Goal: Information Seeking & Learning: Understand process/instructions

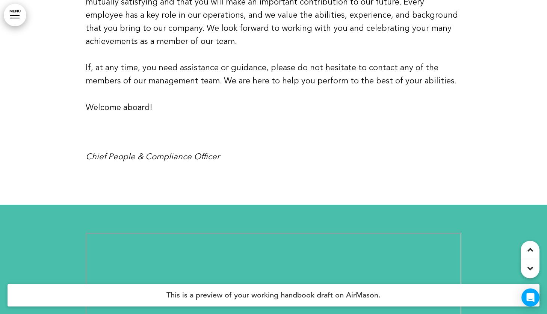
scroll to position [656, 0]
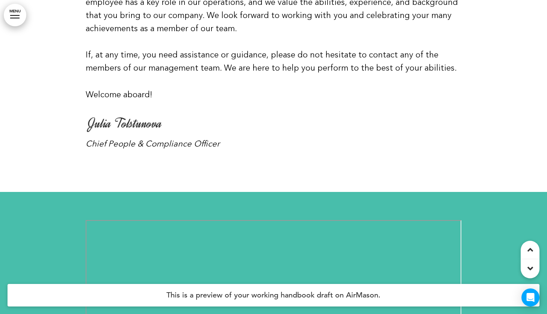
click at [22, 17] on link "MENU" at bounding box center [15, 15] width 23 height 23
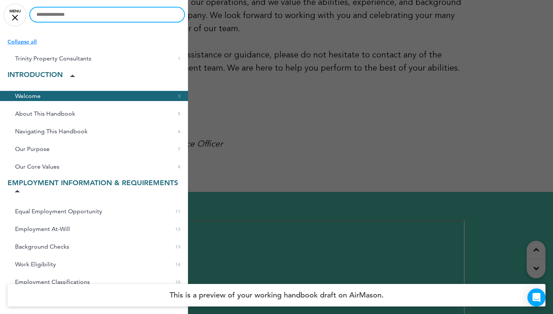
click at [78, 14] on input "text" at bounding box center [107, 15] width 154 height 14
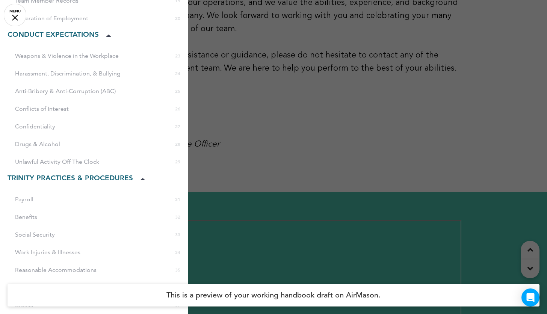
scroll to position [0, 0]
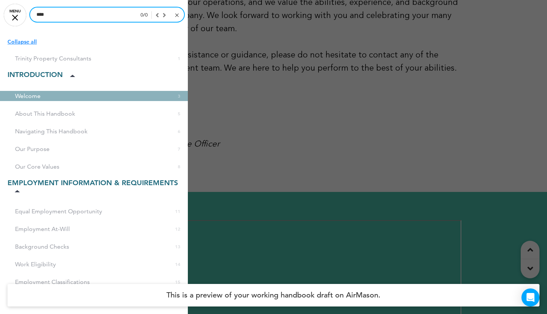
click at [81, 18] on input "****" at bounding box center [107, 15] width 154 height 14
type input "*"
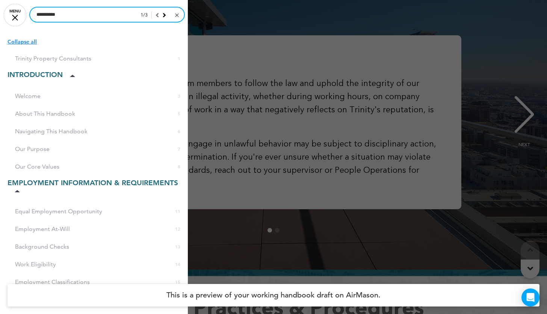
scroll to position [10926, 0]
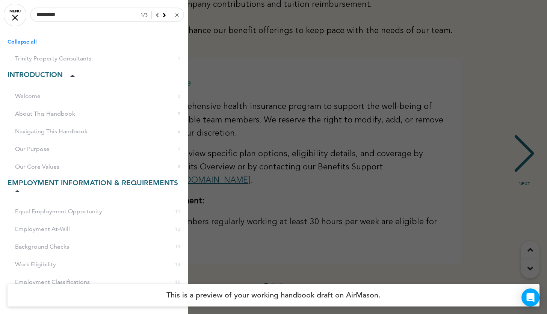
click at [238, 24] on div at bounding box center [273, 157] width 547 height 314
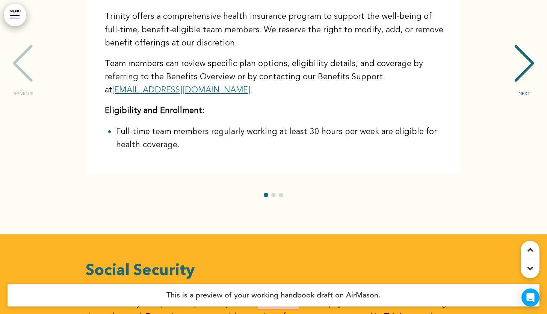
scroll to position [11190, 0]
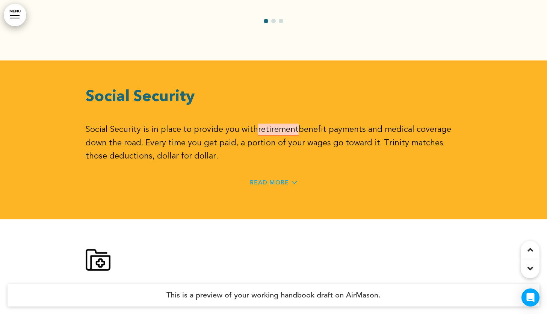
click at [277, 180] on span "Read More" at bounding box center [269, 183] width 39 height 6
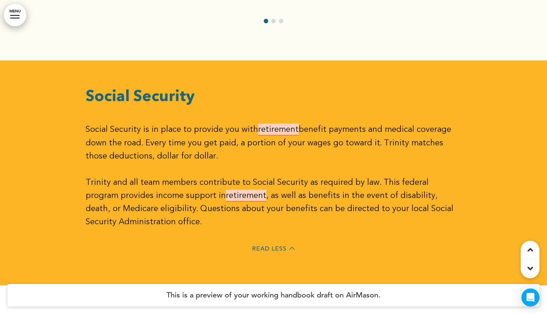
click at [12, 13] on link "MENU" at bounding box center [15, 15] width 23 height 23
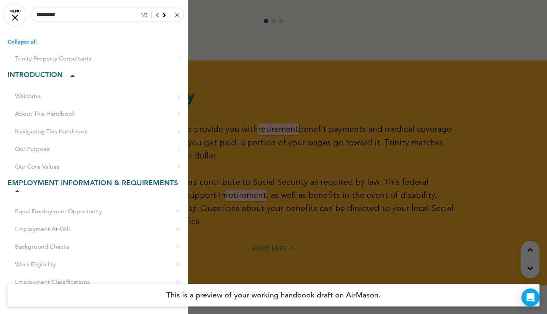
click at [163, 15] on icon at bounding box center [164, 15] width 3 height 7
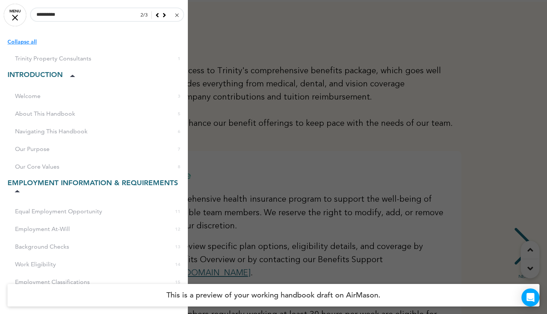
scroll to position [10819, 0]
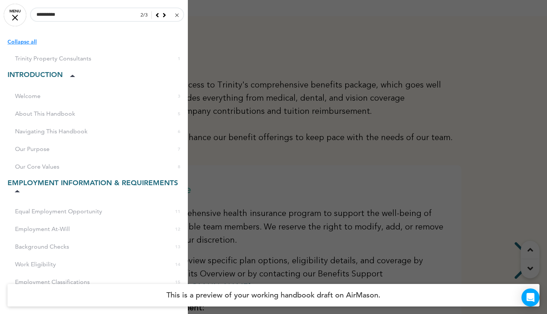
click at [163, 15] on icon at bounding box center [164, 15] width 3 height 7
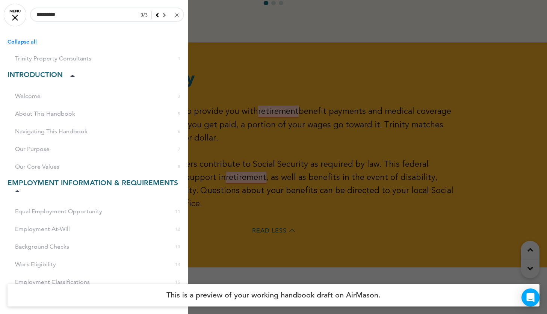
scroll to position [11222, 0]
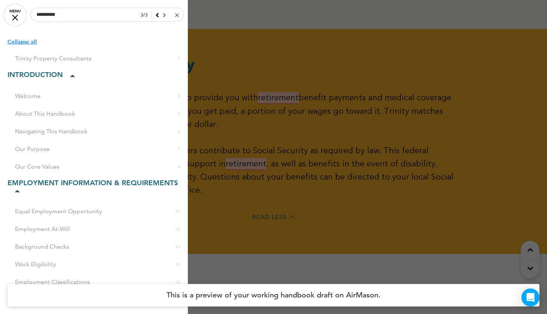
click at [157, 15] on div at bounding box center [159, 15] width 14 height 7
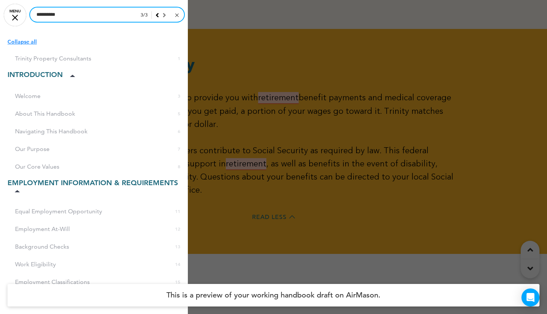
click at [89, 18] on input "**********" at bounding box center [107, 15] width 154 height 14
drag, startPoint x: -8, startPoint y: 6, endPoint x: -139, endPoint y: -6, distance: 132.1
type input "****"
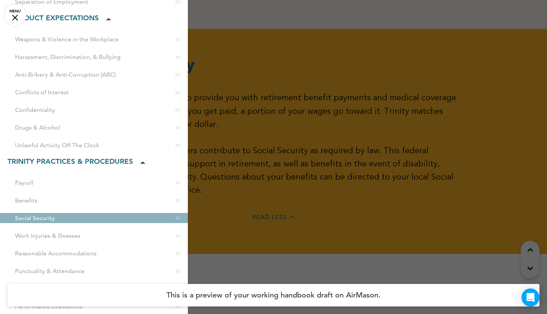
scroll to position [403, 0]
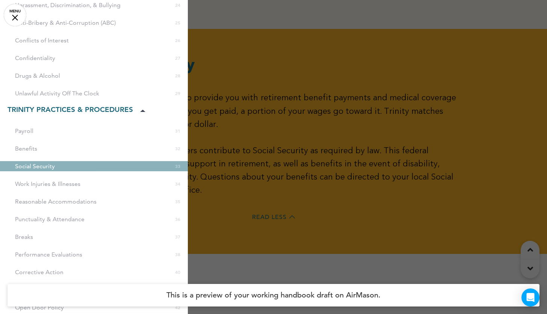
click at [27, 148] on div "Benefits 32" at bounding box center [94, 149] width 188 height 10
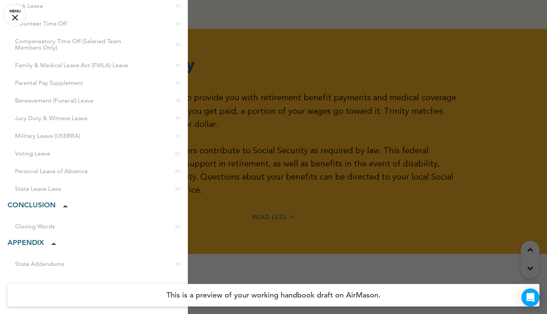
scroll to position [1198, 0]
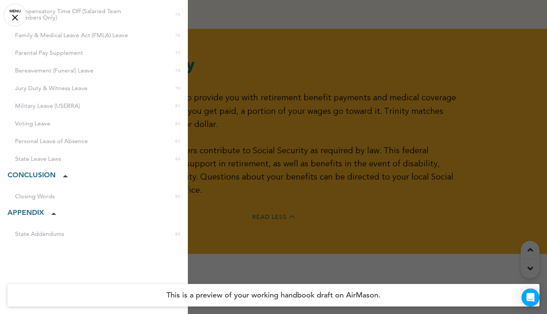
click at [338, 158] on div at bounding box center [273, 157] width 547 height 314
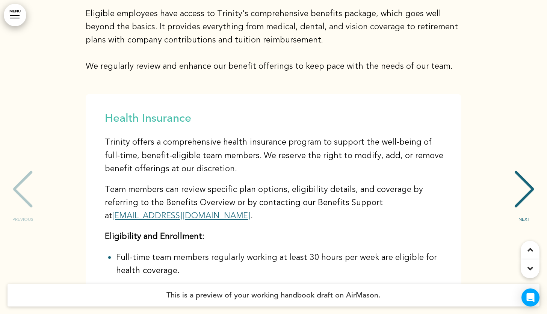
scroll to position [10884, 0]
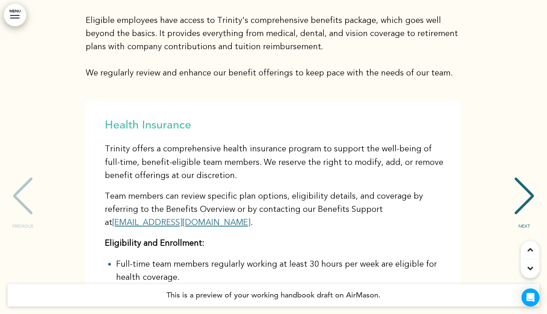
click at [528, 184] on div "NEXT" at bounding box center [524, 203] width 23 height 38
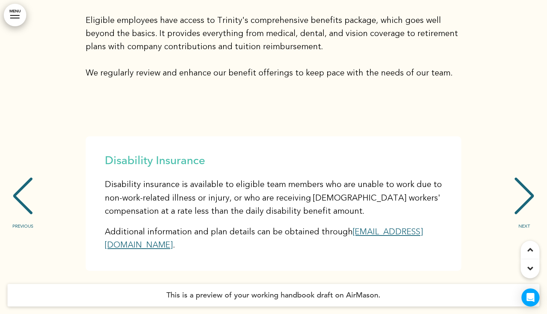
click at [528, 184] on div "NEXT" at bounding box center [524, 203] width 23 height 38
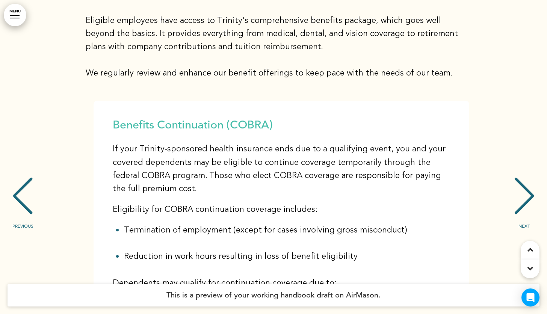
scroll to position [0, 1072]
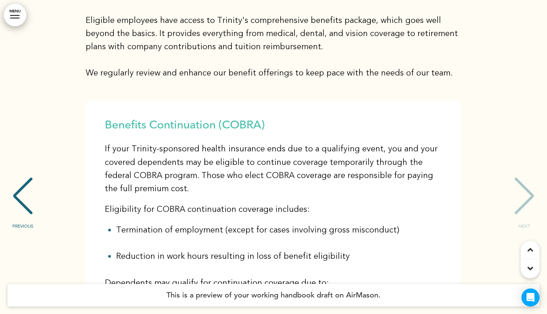
click at [528, 124] on div "Benefits Continuation (COBRA) If your Trinity-sponsored health insurance ends d…" at bounding box center [274, 204] width 532 height 206
